Goal: Transaction & Acquisition: Purchase product/service

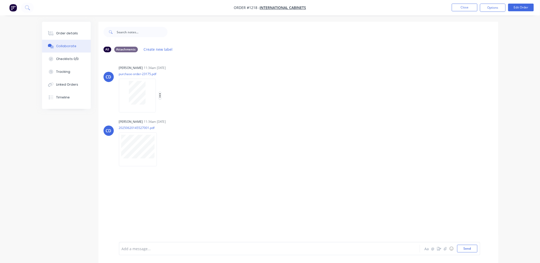
click at [160, 96] on icon "button" at bounding box center [160, 96] width 2 height 6
click at [181, 106] on button "Download" at bounding box center [194, 110] width 58 height 12
click at [161, 149] on icon "button" at bounding box center [161, 150] width 2 height 6
click at [181, 160] on button "Download" at bounding box center [195, 163] width 58 height 12
click at [78, 34] on button "Order details" at bounding box center [66, 33] width 49 height 13
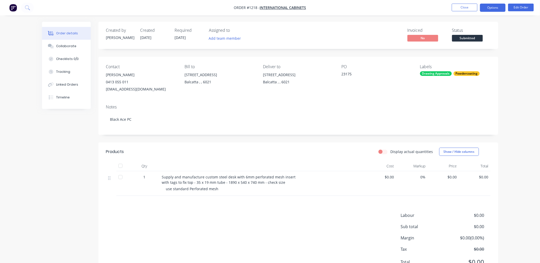
click at [493, 7] on button "Options" at bounding box center [493, 8] width 26 height 8
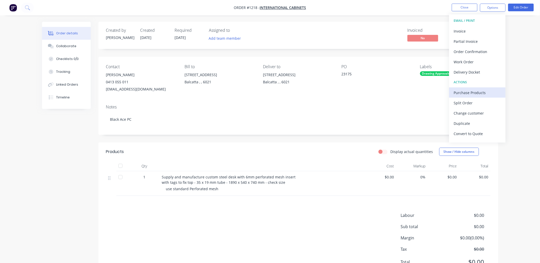
click at [468, 91] on div "Purchase Products" at bounding box center [477, 92] width 47 height 7
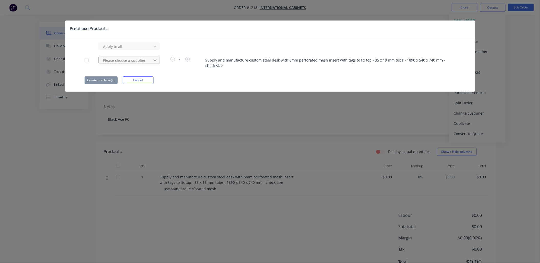
click at [153, 49] on icon at bounding box center [155, 46] width 5 height 5
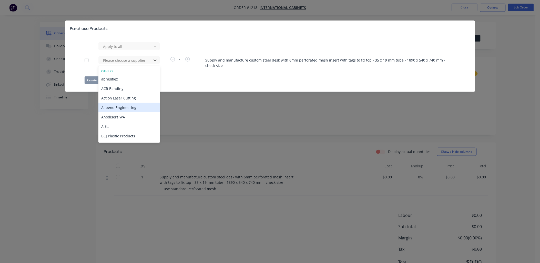
click at [131, 106] on div "Allbend Engineering" at bounding box center [129, 107] width 62 height 9
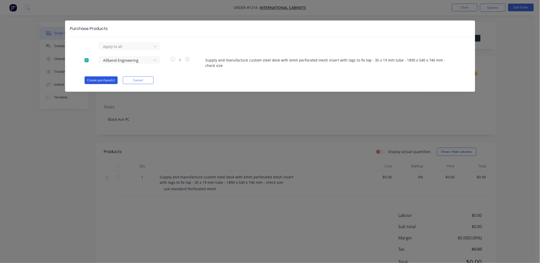
click at [109, 81] on button "Create purchase(s)" at bounding box center [101, 80] width 33 height 8
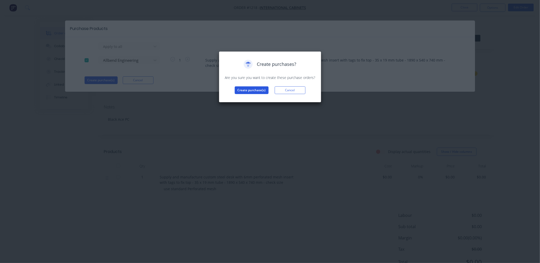
click at [250, 91] on button "Create purchase(s)" at bounding box center [252, 90] width 34 height 8
click at [251, 97] on button "View purchase(s)" at bounding box center [251, 99] width 31 height 8
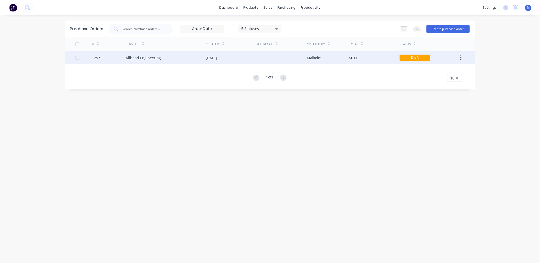
click at [214, 59] on div "13 Aug 2025" at bounding box center [211, 57] width 11 height 5
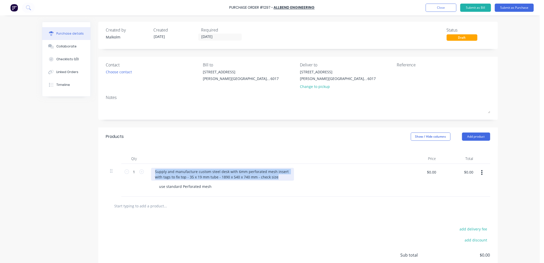
drag, startPoint x: 276, startPoint y: 178, endPoint x: 144, endPoint y: 170, distance: 132.0
click at [144, 170] on div "1 1 Supply and manufacture custom steel desk with 6mm perforated mesh insert wi…" at bounding box center [298, 180] width 385 height 33
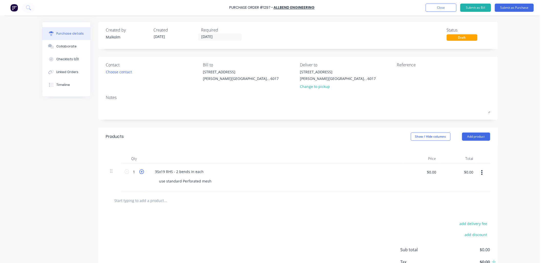
click at [139, 173] on icon at bounding box center [141, 171] width 5 height 5
type input "2"
click at [173, 182] on div "use standard Perforated mesh" at bounding box center [185, 180] width 61 height 7
drag, startPoint x: 209, startPoint y: 183, endPoint x: 143, endPoint y: 180, distance: 66.2
click at [143, 180] on div "2 2 35x19 RHS - 2 bends in each use standard Perforated mesh $0.00 $0.00 $0.00 …" at bounding box center [298, 177] width 385 height 27
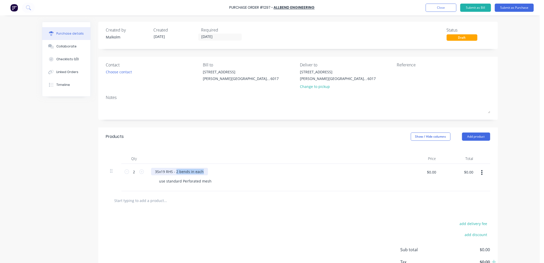
drag, startPoint x: 174, startPoint y: 172, endPoint x: 211, endPoint y: 174, distance: 37.7
click at [211, 174] on div "35x19 RHS - 2 bends in each" at bounding box center [275, 171] width 248 height 7
click at [208, 181] on div "use standard Perforated mesh" at bounding box center [185, 180] width 61 height 7
drag, startPoint x: 213, startPoint y: 180, endPoint x: 153, endPoint y: 180, distance: 60.5
click at [155, 179] on div "use standard Perforated mesh2 x" at bounding box center [188, 180] width 66 height 7
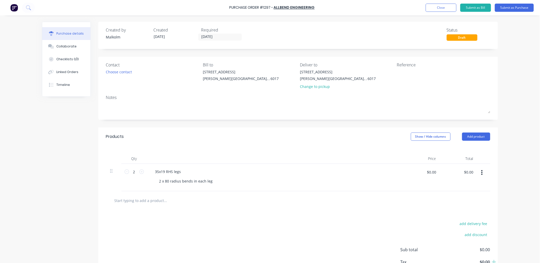
click at [201, 163] on div at bounding box center [275, 159] width 256 height 10
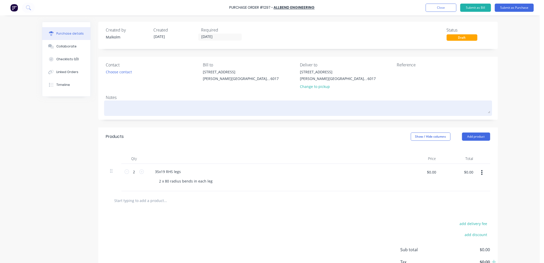
click at [134, 105] on textarea at bounding box center [298, 108] width 385 height 12
type textarea "x"
type textarea "B"
type textarea "x"
type textarea "Be"
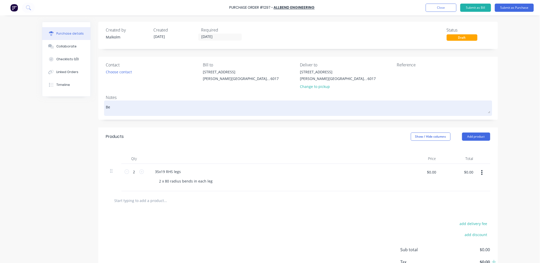
type textarea "x"
type textarea "Ben"
type textarea "x"
type textarea "Bend"
type textarea "x"
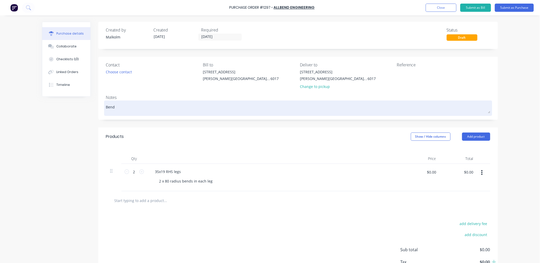
type textarea "Bendi"
type textarea "x"
type textarea "Bendin"
type textarea "x"
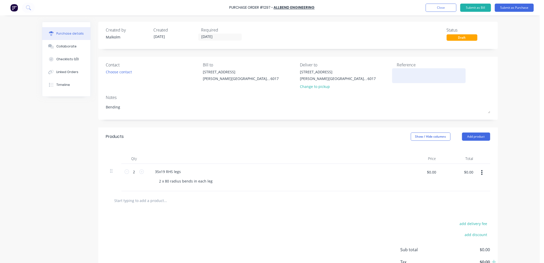
type textarea "Bending"
type textarea "x"
type textarea "Bending"
click at [414, 76] on textarea at bounding box center [429, 75] width 64 height 12
type textarea "#1218 - International cabinets"
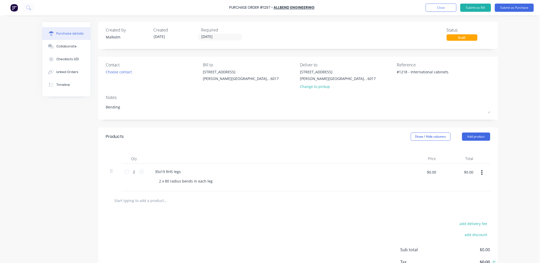
type textarea "x"
type textarea "#1218 - International cabinets"
click at [305, 156] on div at bounding box center [275, 159] width 256 height 10
click at [509, 7] on button "Submit as Purchase" at bounding box center [514, 8] width 39 height 8
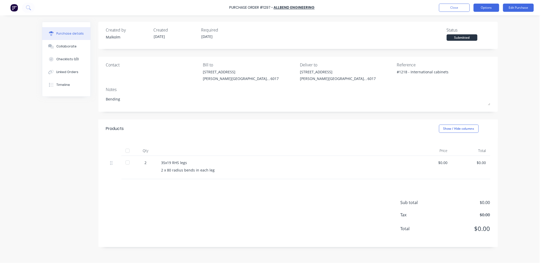
click at [486, 8] on button "Options" at bounding box center [487, 8] width 26 height 8
click at [476, 21] on div "Print / Email" at bounding box center [475, 20] width 39 height 7
click at [474, 43] on div "Without pricing" at bounding box center [475, 41] width 39 height 7
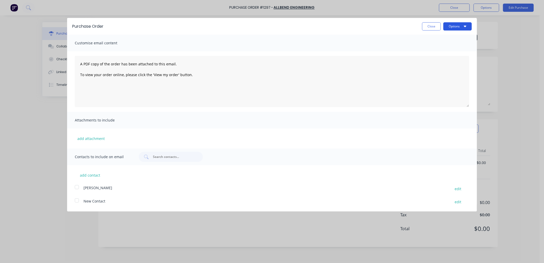
click at [449, 26] on button "Options" at bounding box center [458, 26] width 28 height 8
click at [445, 38] on div "Print" at bounding box center [447, 39] width 39 height 7
type textarea "x"
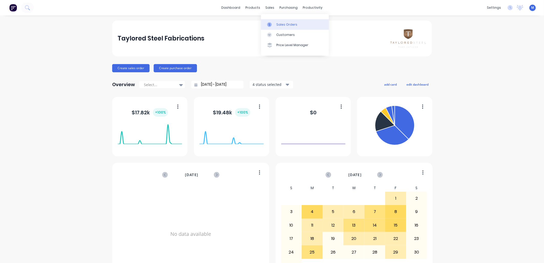
click at [272, 25] on div at bounding box center [271, 24] width 8 height 5
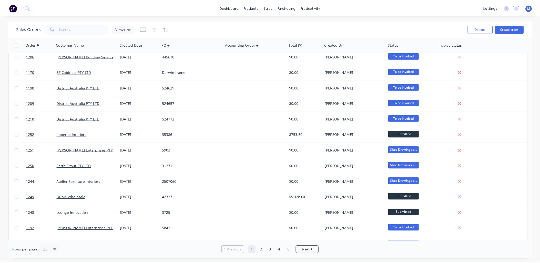
scroll to position [142, 0]
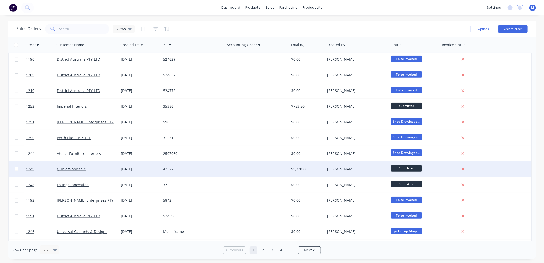
click at [70, 166] on div "Qubic Wholesale" at bounding box center [87, 168] width 64 height 15
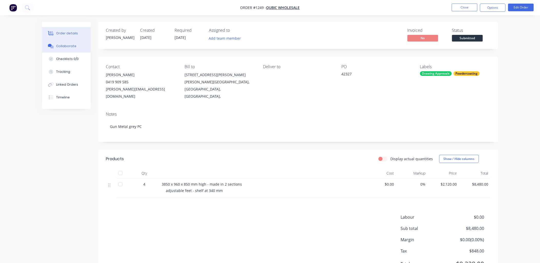
click at [67, 46] on div "Collaborate" at bounding box center [66, 46] width 20 height 5
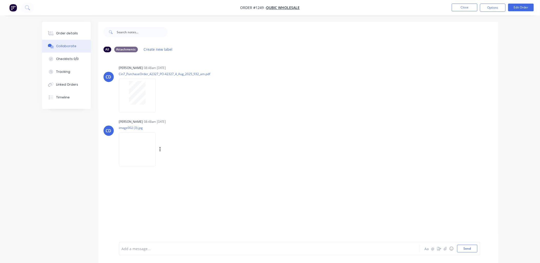
click at [137, 151] on img at bounding box center [137, 150] width 37 height 34
click at [160, 95] on icon "button" at bounding box center [159, 95] width 1 height 5
click at [177, 110] on button "Download" at bounding box center [194, 110] width 58 height 12
click at [158, 150] on div "Labels Download Delete" at bounding box center [187, 149] width 58 height 7
click at [160, 150] on icon "button" at bounding box center [159, 149] width 1 height 5
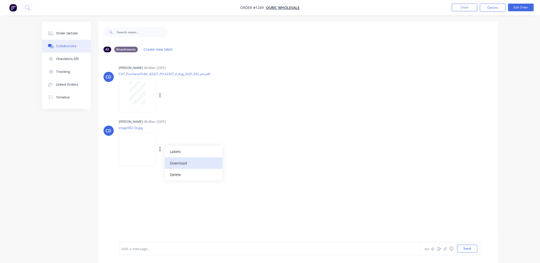
click at [175, 161] on button "Download" at bounding box center [194, 163] width 58 height 12
